Goal: Download file/media

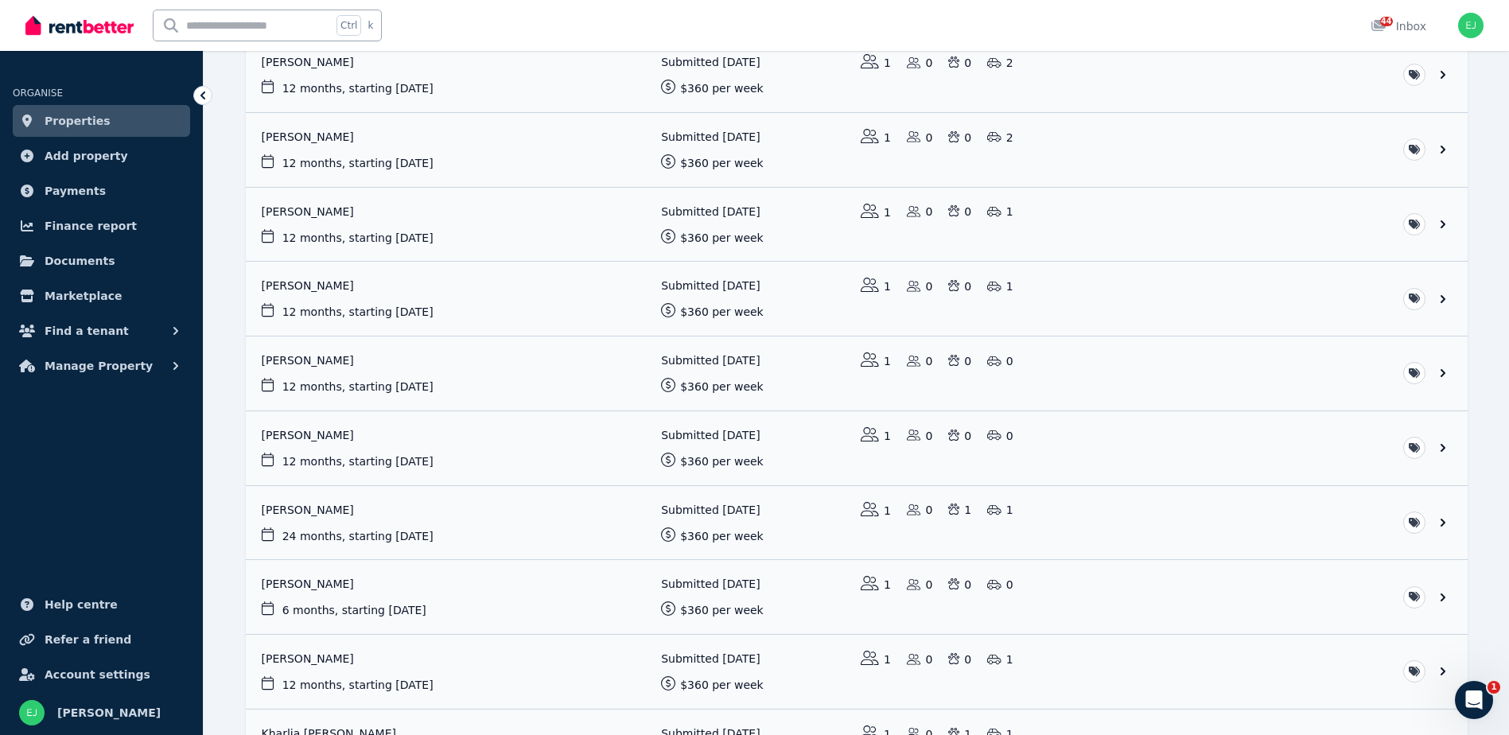
scroll to position [239, 0]
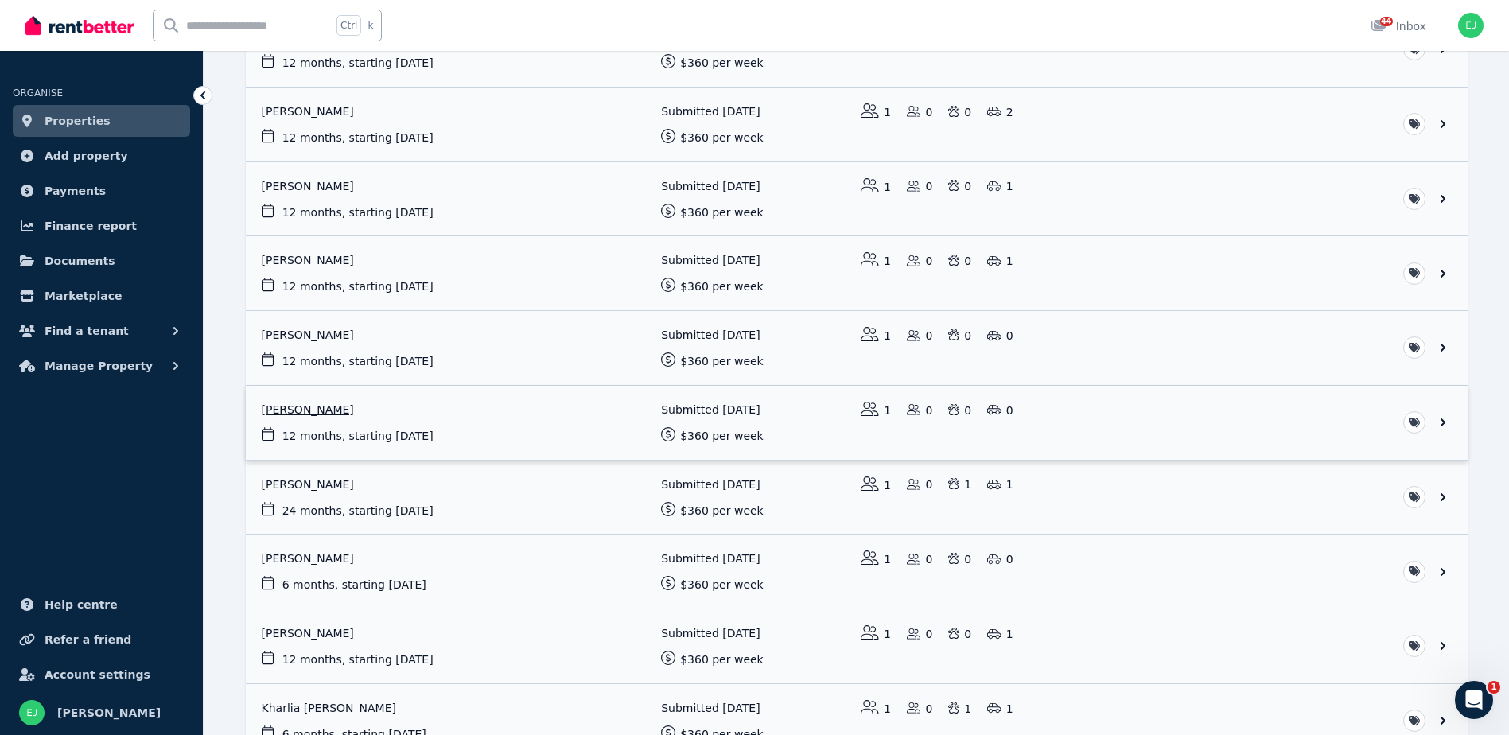
click at [301, 410] on link "View application: Jamie Kostic" at bounding box center [857, 423] width 1222 height 74
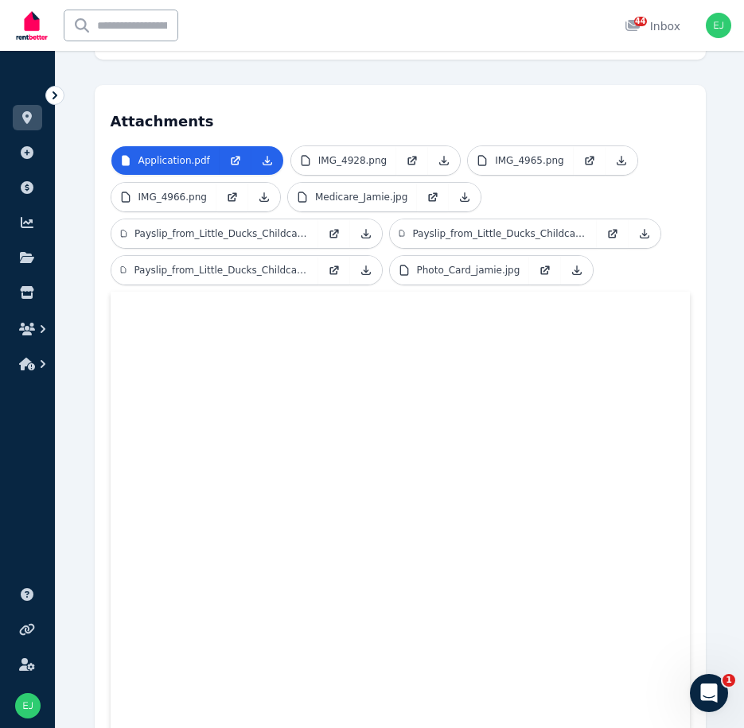
scroll to position [344, 0]
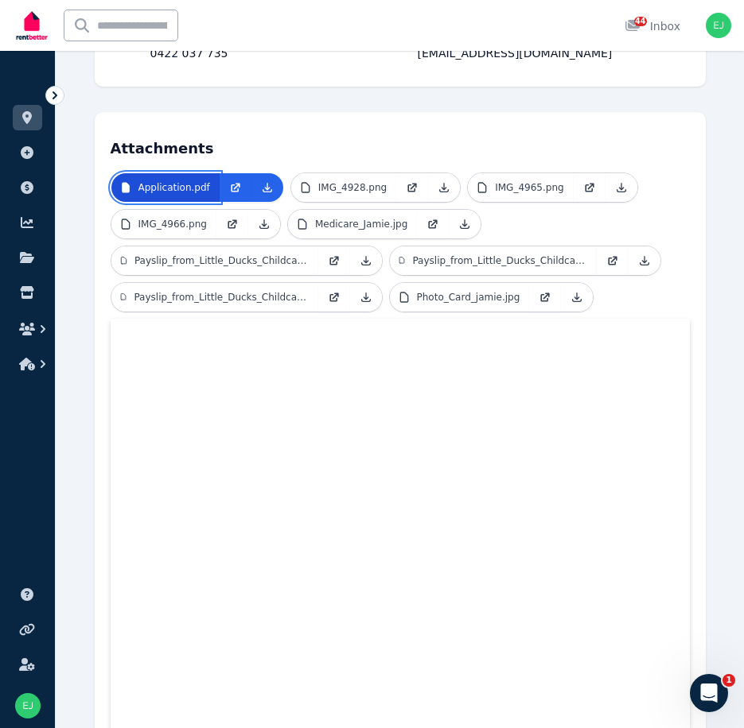
click at [165, 191] on p "Application.pdf" at bounding box center [174, 187] width 72 height 13
click at [254, 188] on link at bounding box center [267, 187] width 32 height 29
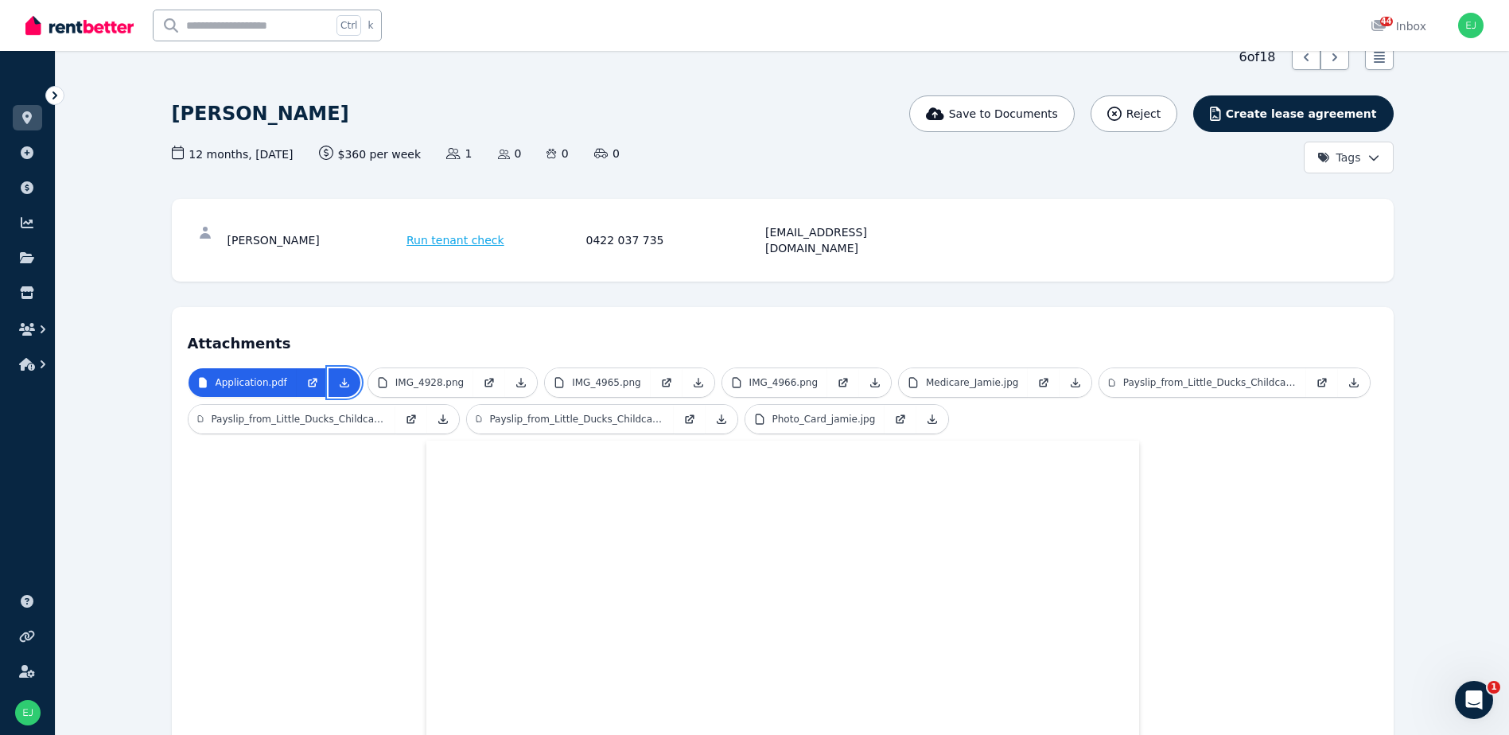
scroll to position [0, 0]
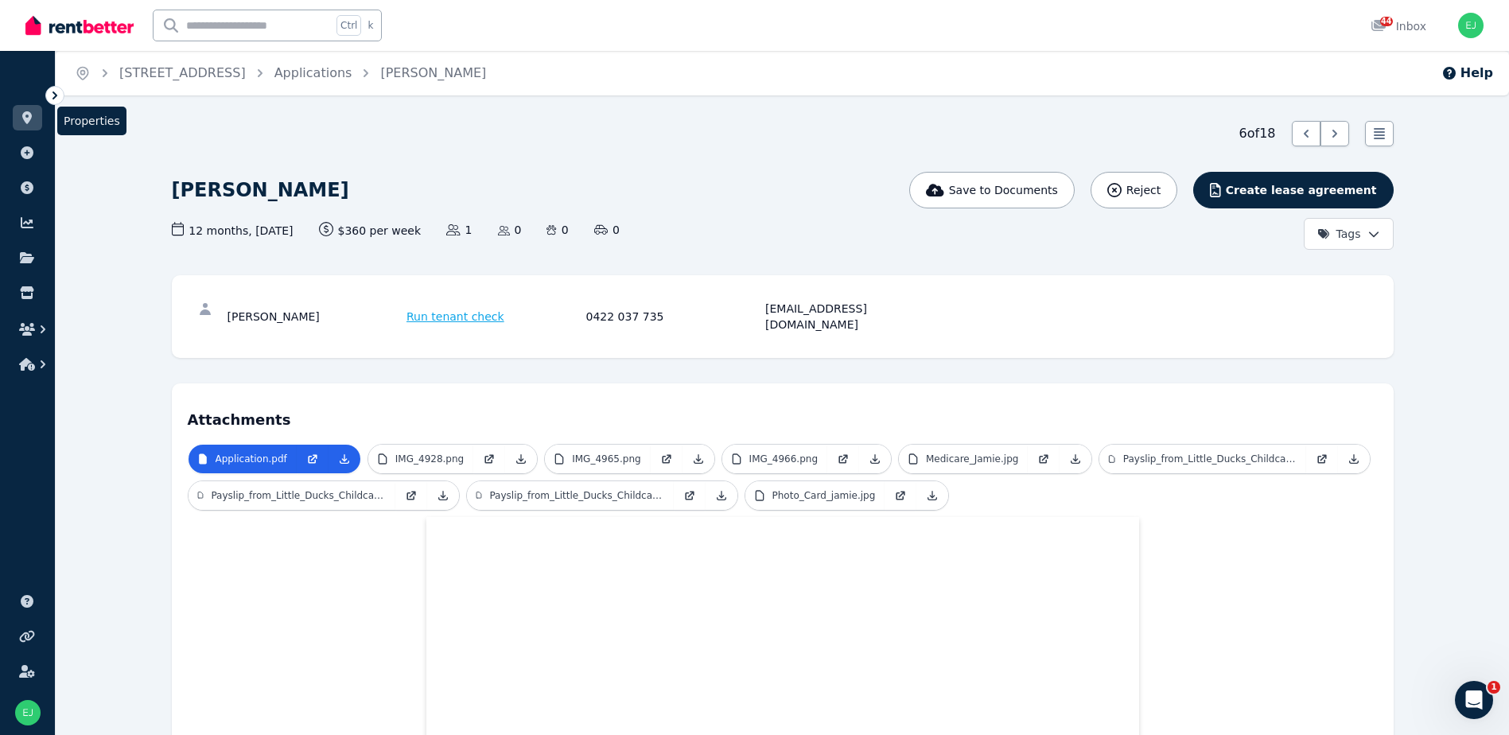
click at [29, 115] on icon at bounding box center [27, 117] width 10 height 13
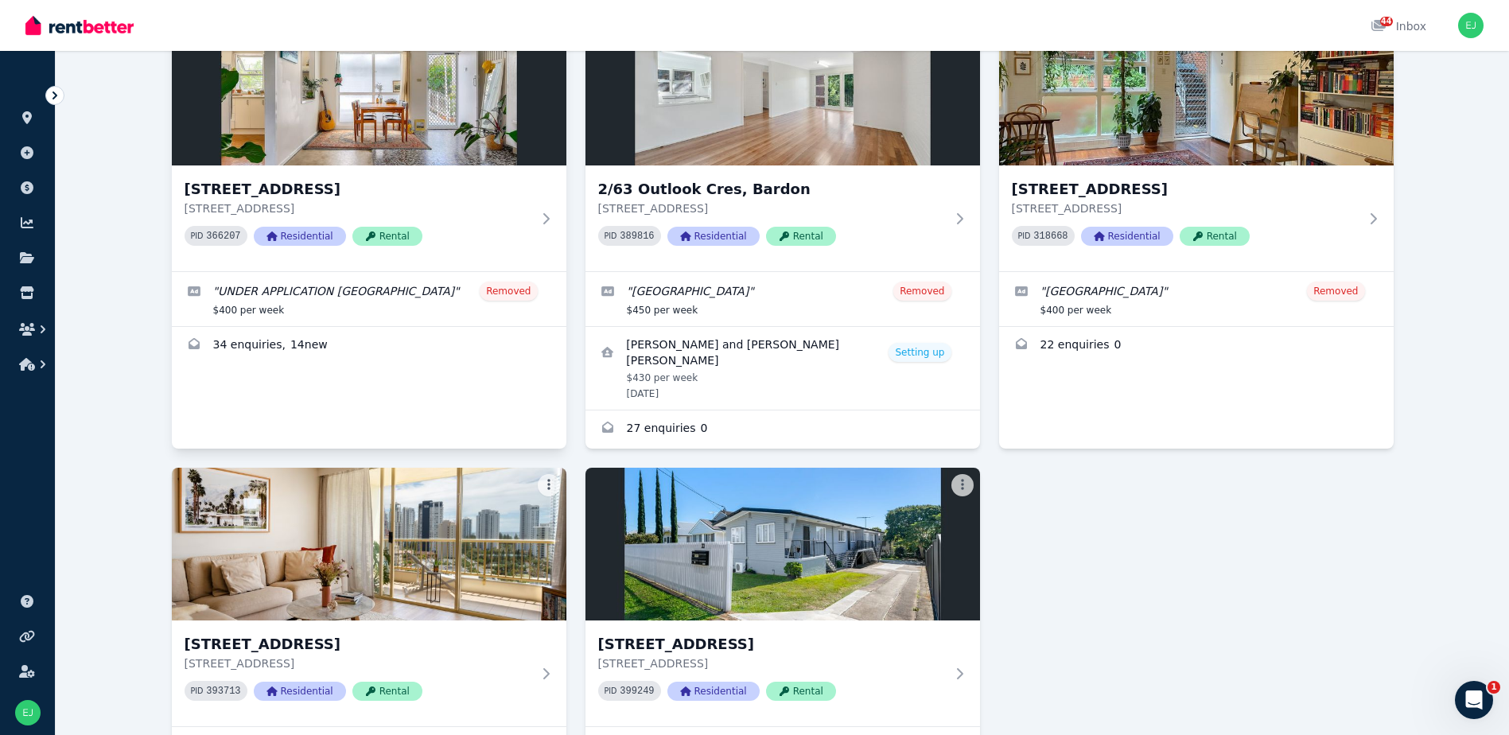
scroll to position [80, 0]
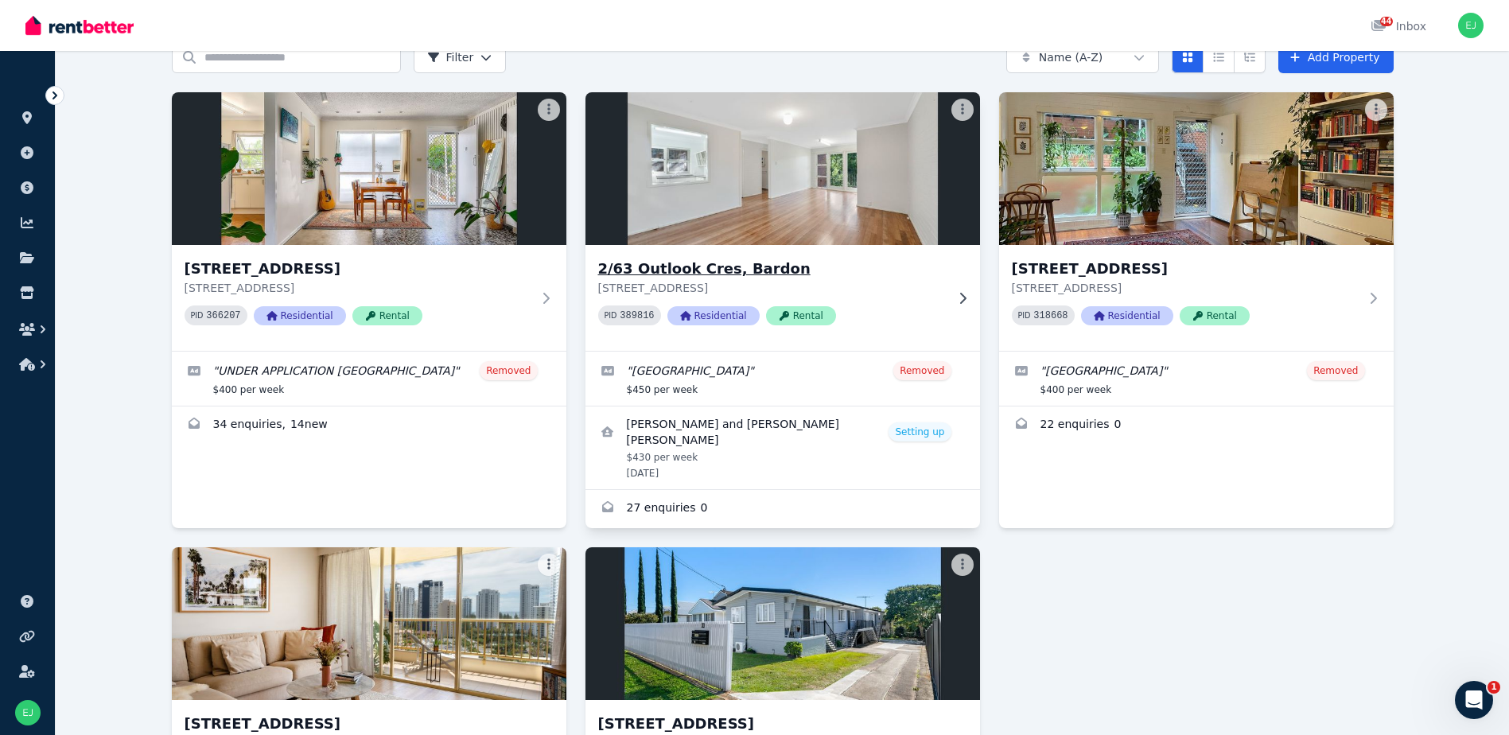
click at [955, 298] on icon at bounding box center [962, 298] width 16 height 13
